Goal: Information Seeking & Learning: Check status

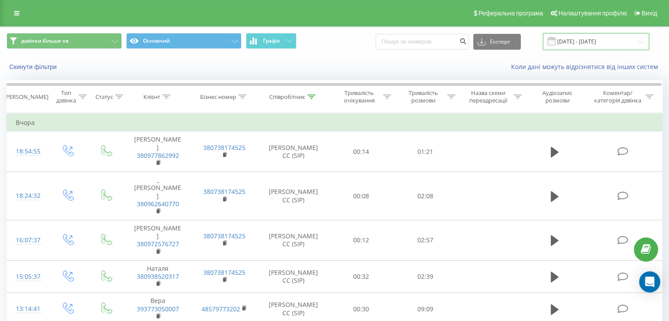
click at [591, 42] on input "[DATE] - [DATE]" at bounding box center [596, 41] width 106 height 17
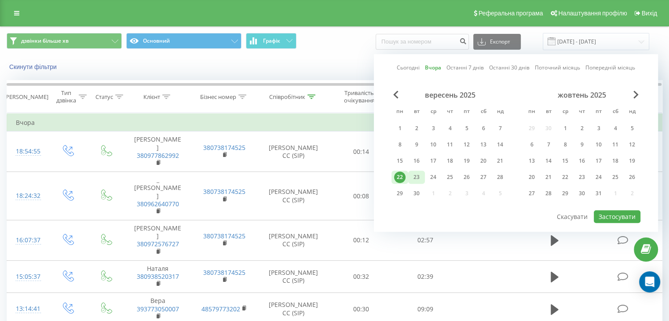
click at [412, 174] on div "23" at bounding box center [416, 176] width 11 height 11
click at [628, 212] on button "Застосувати" at bounding box center [617, 216] width 47 height 13
type input "[DATE] - [DATE]"
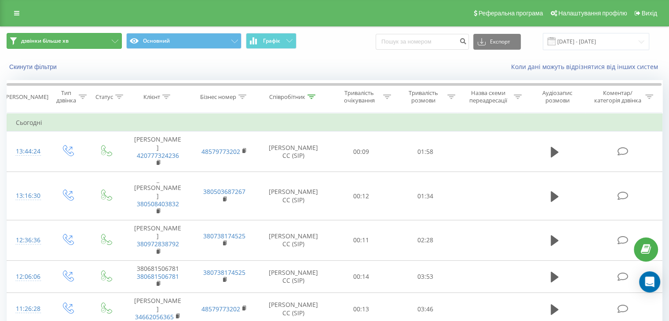
click at [105, 39] on button "дзвінки більше хв" at bounding box center [64, 41] width 115 height 16
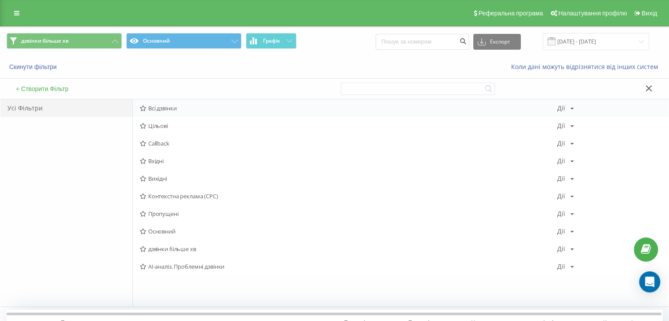
click at [170, 106] on span "Всі дзвінки" at bounding box center [348, 108] width 417 height 6
